Goal: Task Accomplishment & Management: Manage account settings

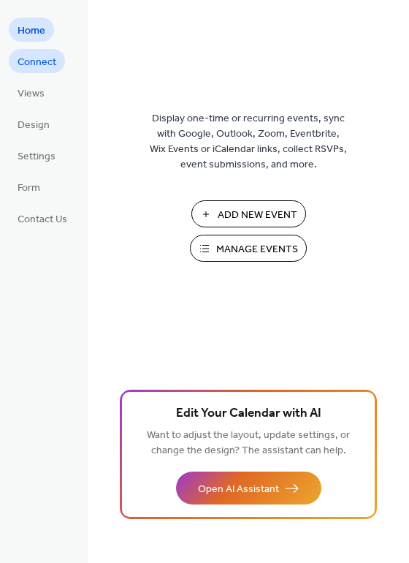
click at [31, 59] on span "Connect" at bounding box center [37, 62] width 39 height 15
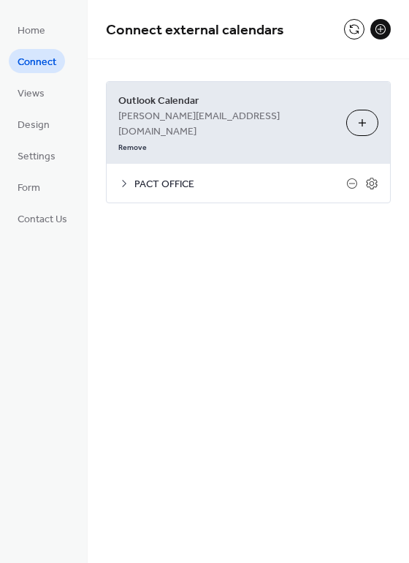
click at [151, 177] on span "PACT OFFICE" at bounding box center [240, 184] width 212 height 15
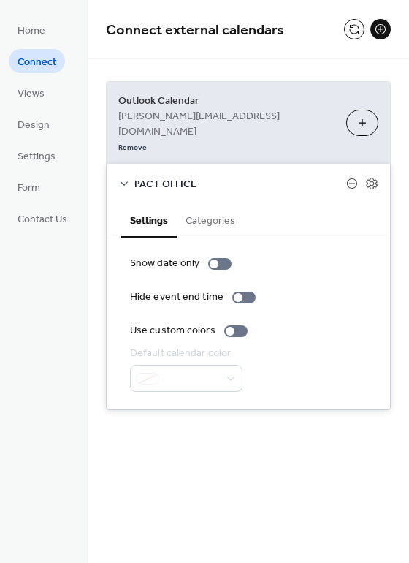
click at [201, 202] on button "Categories" at bounding box center [210, 219] width 67 height 34
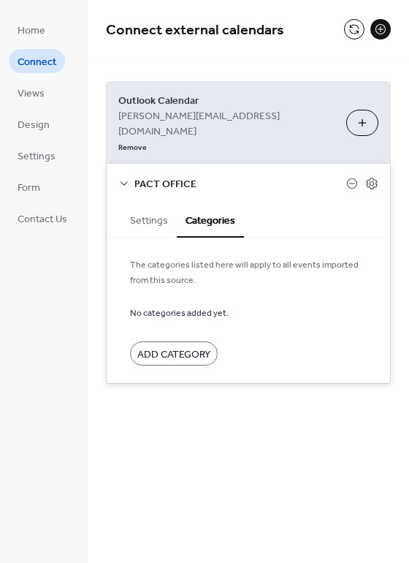
click at [149, 177] on span "PACT OFFICE" at bounding box center [240, 184] width 212 height 15
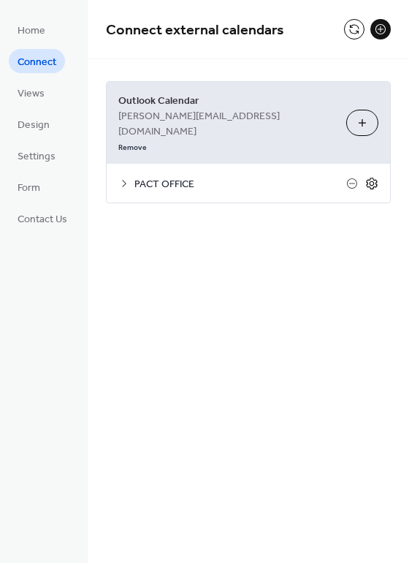
click at [370, 177] on icon at bounding box center [371, 183] width 13 height 13
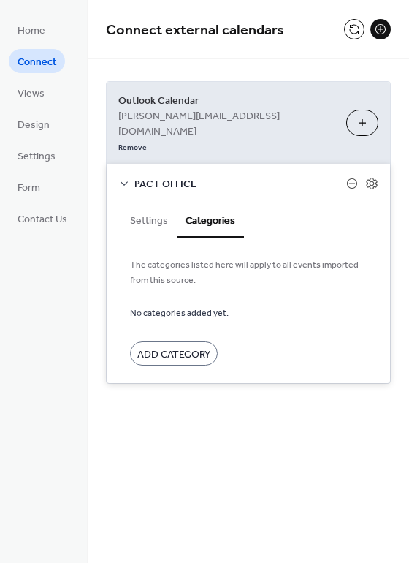
click at [140, 202] on button "Settings" at bounding box center [149, 219] width 56 height 34
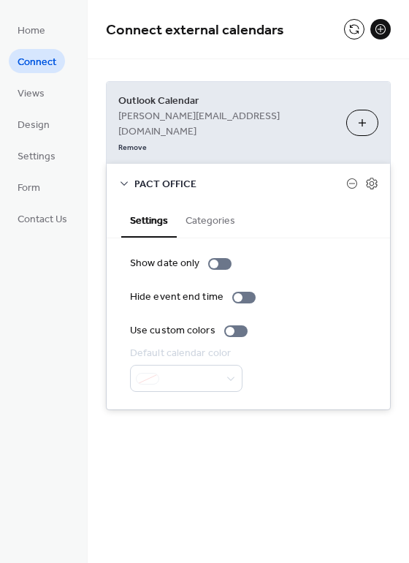
click at [126, 181] on icon at bounding box center [124, 183] width 7 height 4
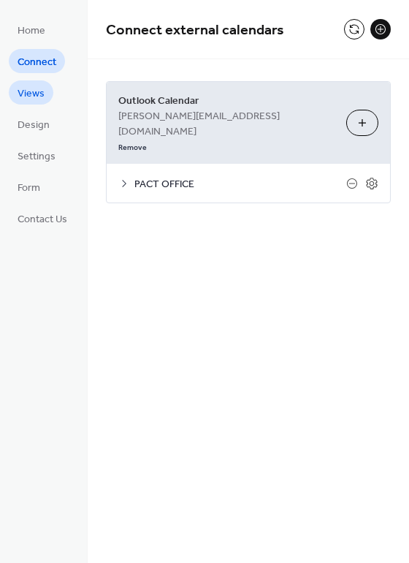
click at [22, 97] on span "Views" at bounding box center [31, 93] width 27 height 15
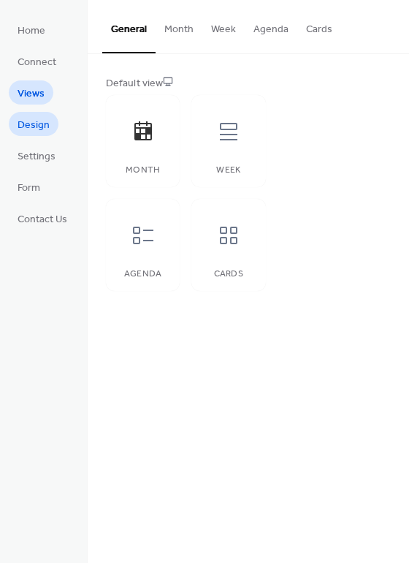
click at [17, 128] on link "Design" at bounding box center [34, 124] width 50 height 24
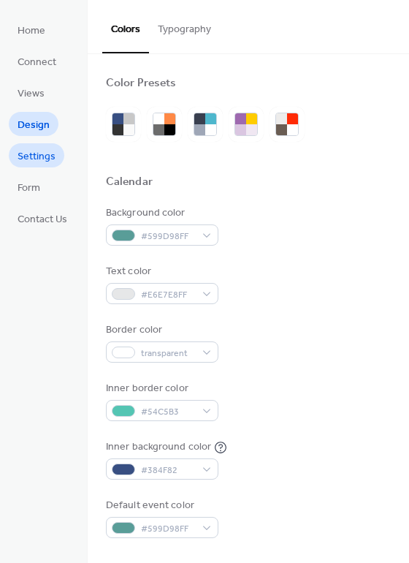
click at [34, 164] on span "Settings" at bounding box center [37, 156] width 38 height 15
